Goal: Transaction & Acquisition: Subscribe to service/newsletter

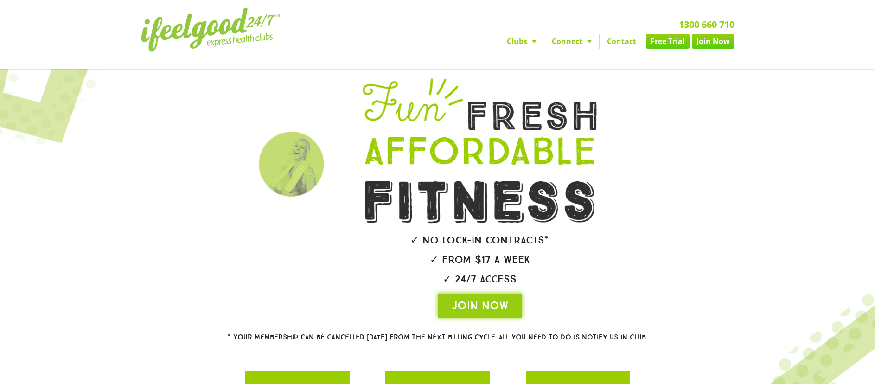
click at [527, 39] on span "Menu" at bounding box center [531, 41] width 9 height 17
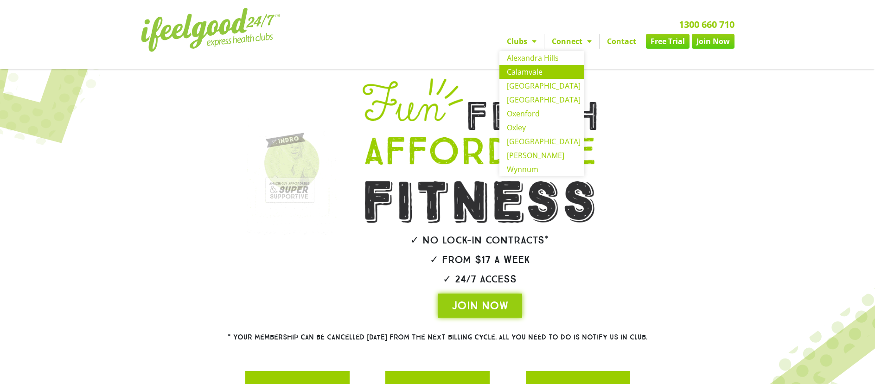
click at [527, 70] on link "Calamvale" at bounding box center [541, 72] width 85 height 14
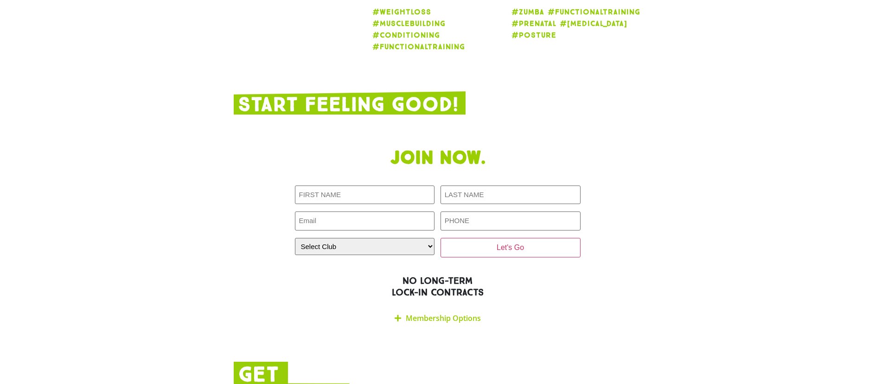
scroll to position [1760, 0]
click at [393, 307] on div "Membership Options" at bounding box center [438, 318] width 286 height 22
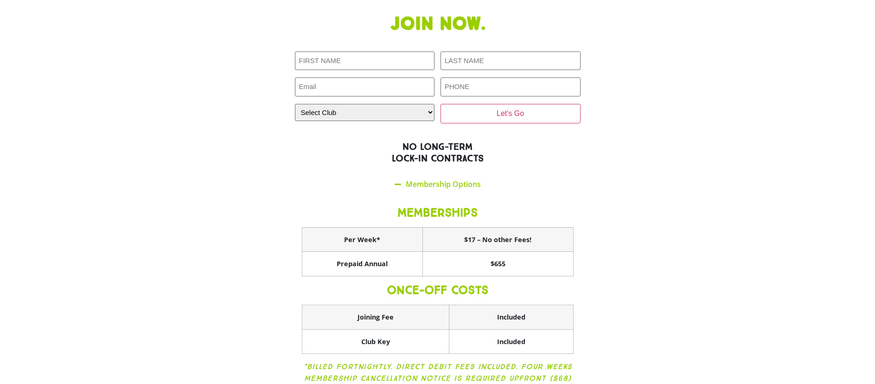
scroll to position [1952, 0]
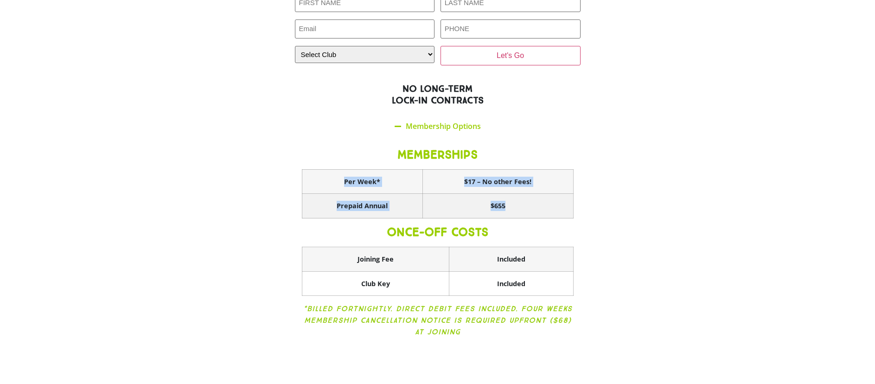
drag, startPoint x: 336, startPoint y: 135, endPoint x: 537, endPoint y: 165, distance: 203.9
click at [537, 169] on tbody "Per Week* $17 – No other Fees! Prepaid Annual $655" at bounding box center [437, 193] width 271 height 49
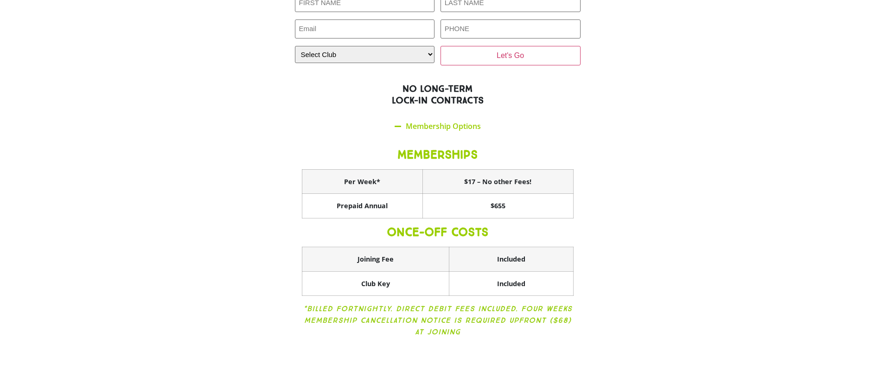
click at [742, 125] on section "Join now. First NAME (Required) LAST NAME (Required) Email (Required) PHONE (Re…" at bounding box center [437, 152] width 875 height 405
